Goal: Transaction & Acquisition: Purchase product/service

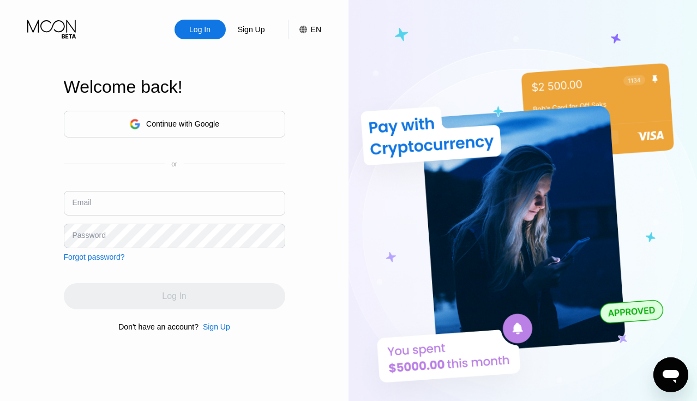
click at [149, 196] on input "text" at bounding box center [174, 203] width 221 height 25
paste input "[EMAIL_ADDRESS][DOMAIN_NAME]"
type input "[EMAIL_ADDRESS][DOMAIN_NAME]"
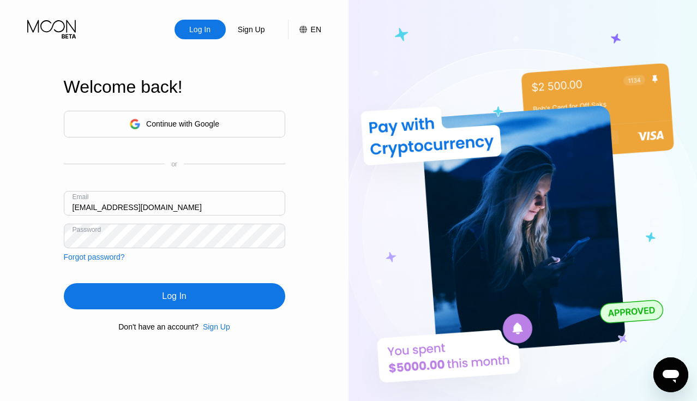
click at [147, 296] on div "Log In" at bounding box center [174, 296] width 221 height 26
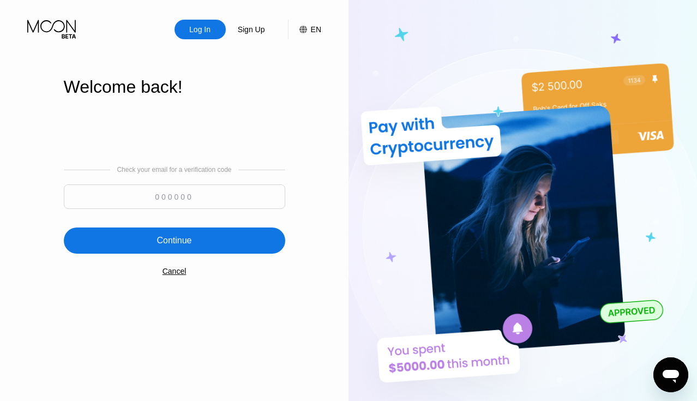
click at [161, 202] on input at bounding box center [174, 196] width 221 height 25
paste input "881080"
type input "881080"
click at [237, 243] on div "Continue" at bounding box center [174, 240] width 221 height 26
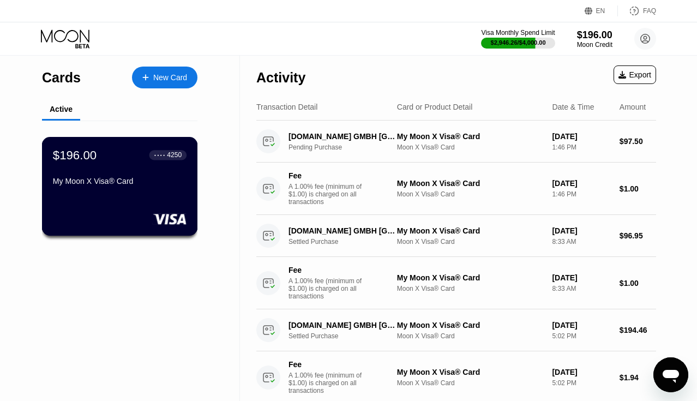
click at [101, 202] on div "$196.00 ● ● ● ● 4250 My Moon X Visa® Card" at bounding box center [120, 186] width 156 height 99
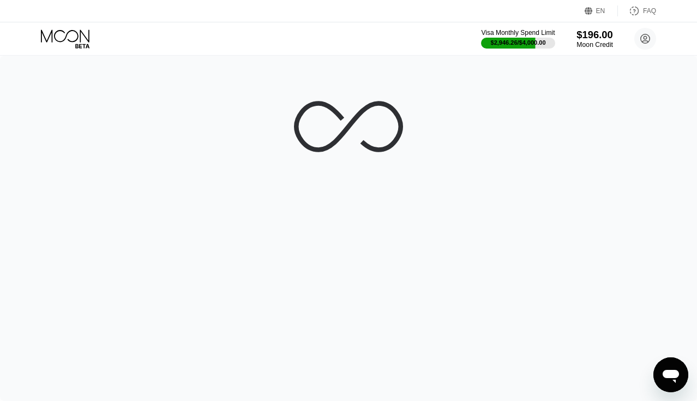
click at [600, 38] on div "$196.00" at bounding box center [595, 34] width 37 height 11
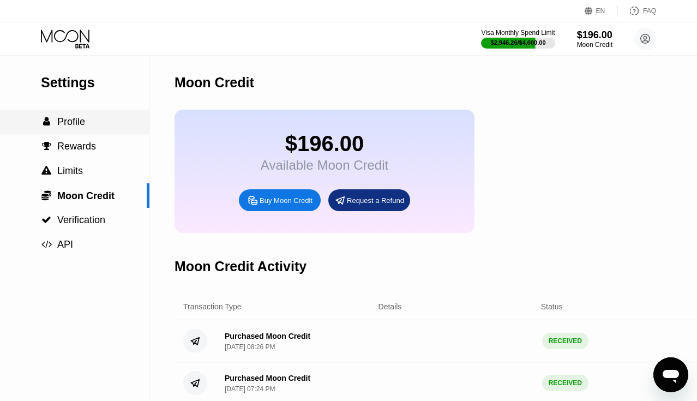
click at [59, 120] on span "Profile" at bounding box center [71, 121] width 28 height 11
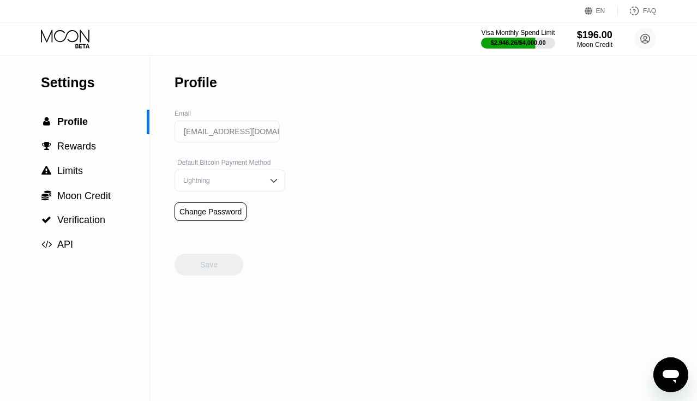
click at [73, 48] on div "Visa Monthly Spend Limit $2,946.26 / $4,000.00 $196.00 Moon Credit munbro@quick…" at bounding box center [348, 38] width 697 height 33
click at [73, 35] on icon at bounding box center [66, 38] width 51 height 19
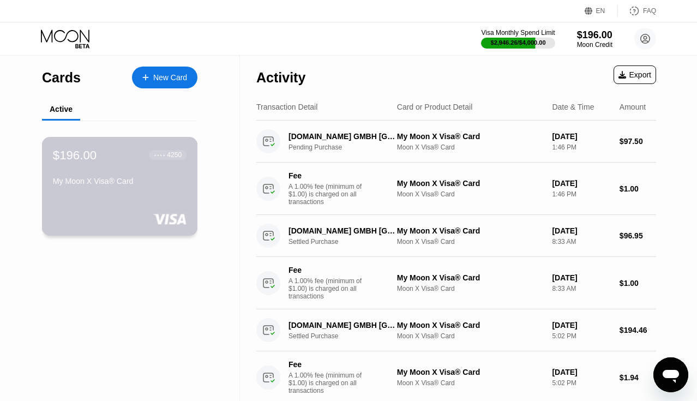
click at [142, 218] on div at bounding box center [120, 218] width 134 height 11
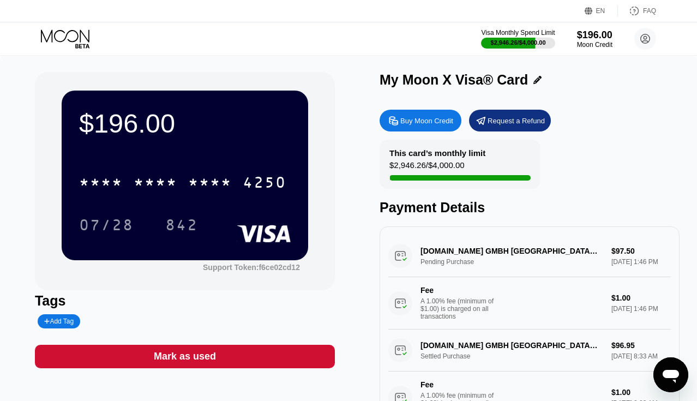
click at [142, 218] on div "07/28" at bounding box center [114, 224] width 71 height 27
click at [438, 125] on div "Buy Moon Credit" at bounding box center [421, 121] width 82 height 22
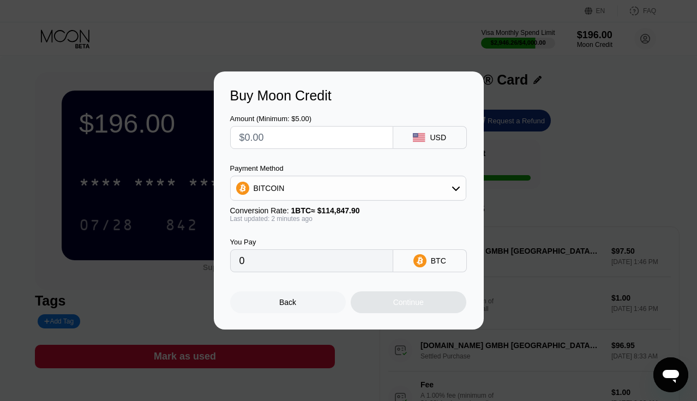
click at [339, 202] on div "Payment Method BITCOIN Conversion Rate: 1 BTC ≈ $114,847.90 Last updated: 2 min…" at bounding box center [348, 193] width 236 height 58
click at [336, 193] on div "BITCOIN" at bounding box center [348, 188] width 235 height 22
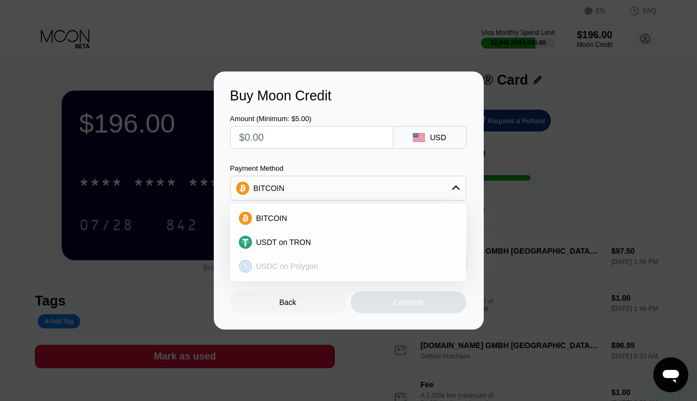
click at [311, 265] on span "USDC on Polygon" at bounding box center [287, 266] width 62 height 9
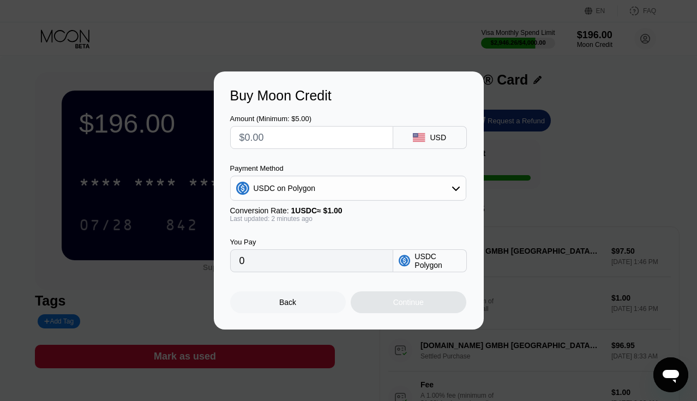
click at [305, 142] on input "text" at bounding box center [311, 138] width 145 height 22
type input "$2"
type input "2.00000000"
type input "$22"
type input "22.00000000"
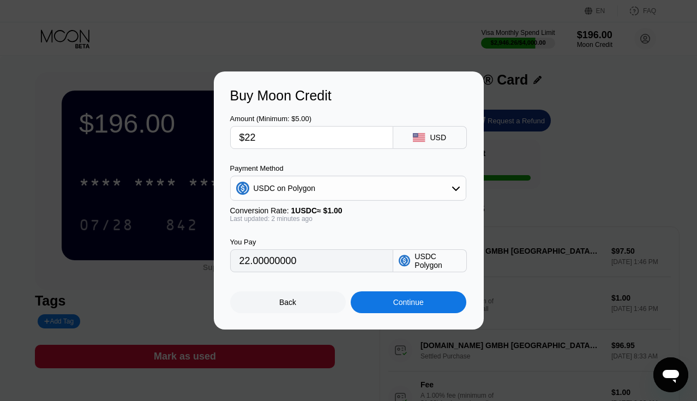
type input "$223"
type input "223.00000000"
type input "$223"
click at [360, 296] on div "Continue" at bounding box center [409, 302] width 116 height 22
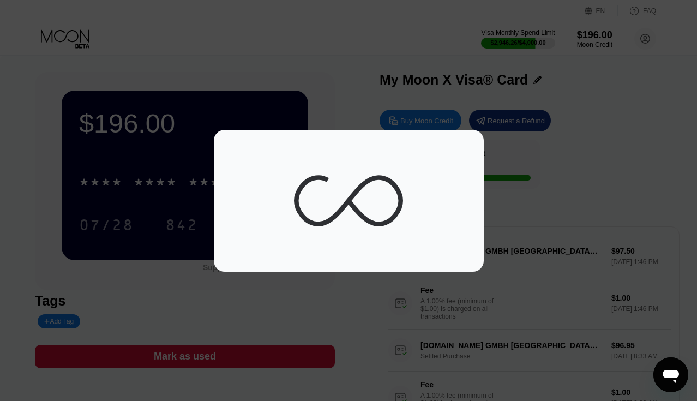
click at [390, 220] on icon at bounding box center [348, 200] width 109 height 109
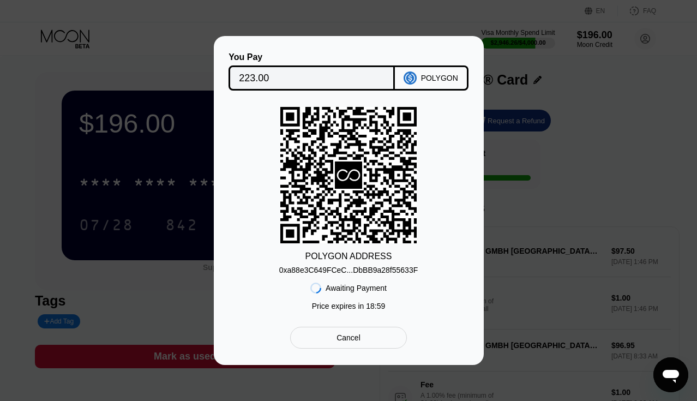
click at [367, 266] on div "0xa88e3C649FCeC...DbBB9a28f55633F" at bounding box center [348, 270] width 139 height 9
drag, startPoint x: 367, startPoint y: 266, endPoint x: 291, endPoint y: 262, distance: 76.0
click at [291, 262] on div "0xa88e3C649FCeC...DbBB9a28f55633F" at bounding box center [348, 267] width 139 height 13
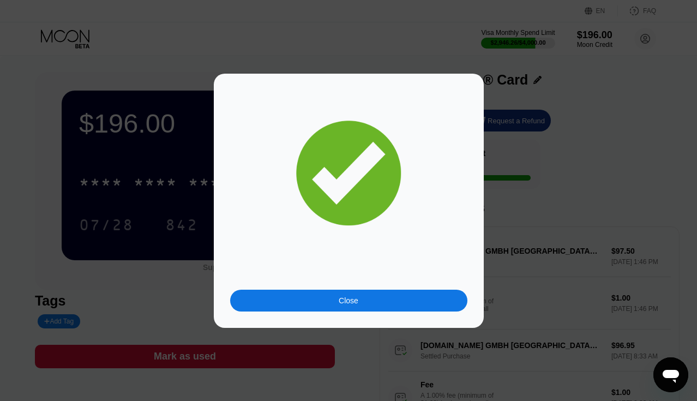
click at [430, 308] on div "Close" at bounding box center [348, 301] width 237 height 22
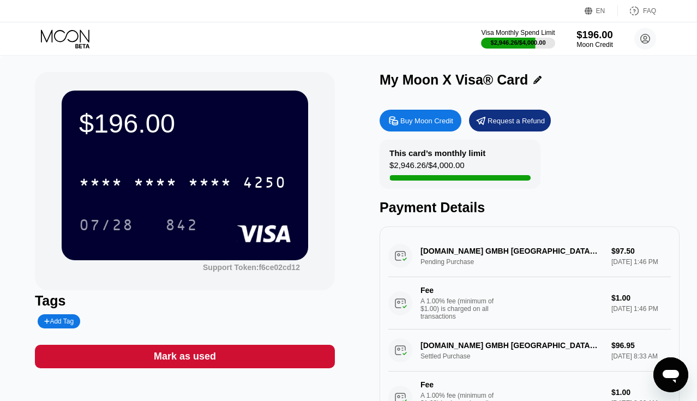
click at [586, 33] on div "$196.00" at bounding box center [595, 34] width 37 height 11
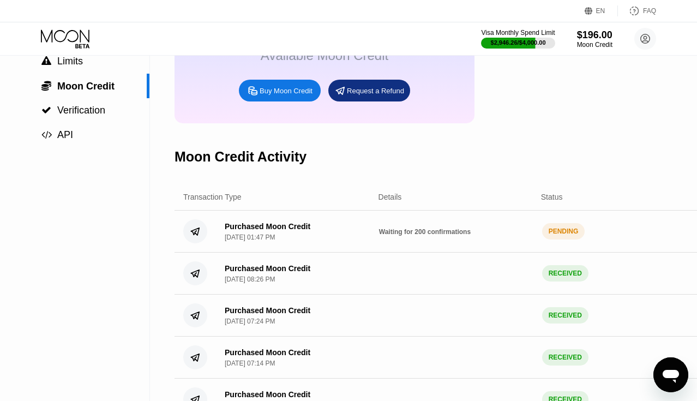
scroll to position [116, 0]
